Goal: Find specific page/section: Find specific page/section

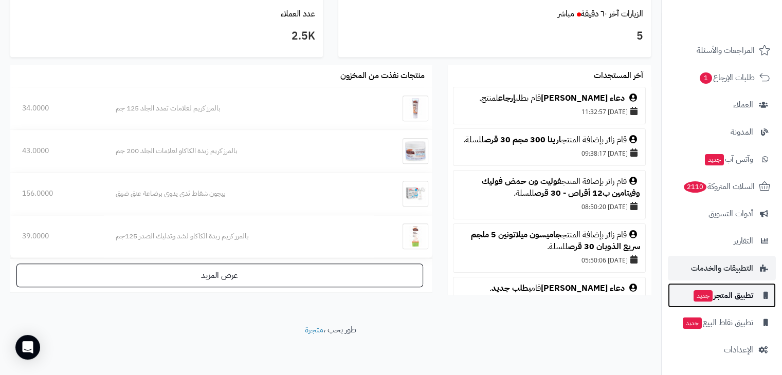
click at [736, 296] on span "تطبيق المتجر جديد" at bounding box center [722, 295] width 61 height 14
